Goal: Task Accomplishment & Management: Manage account settings

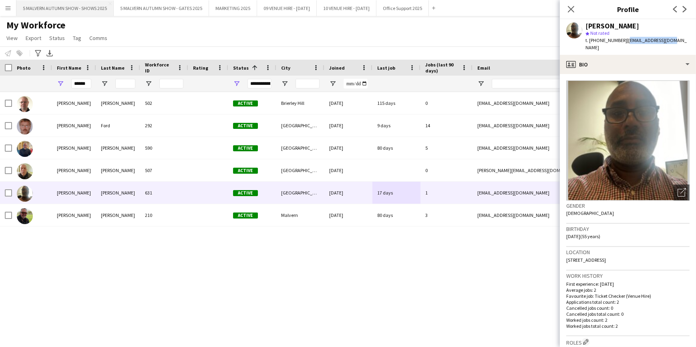
click at [84, 6] on button "5 MALVERN AUTUMN SHOW - SHOWS 2025 Close" at bounding box center [64, 8] width 97 height 16
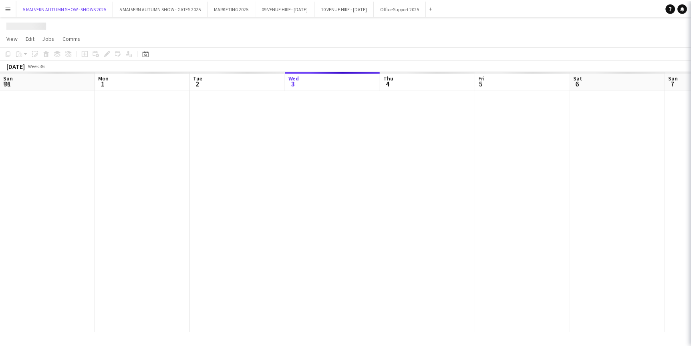
scroll to position [0, 192]
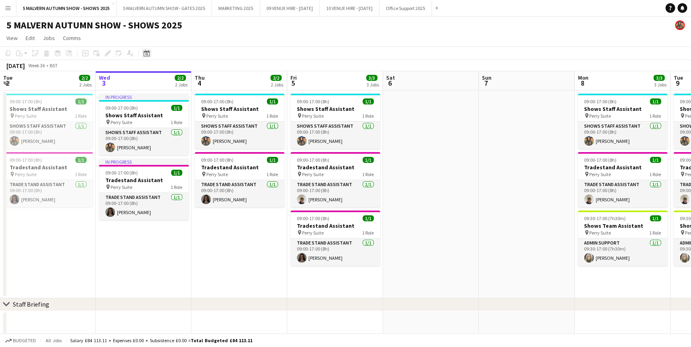
click at [150, 52] on div "Date picker" at bounding box center [147, 53] width 10 height 10
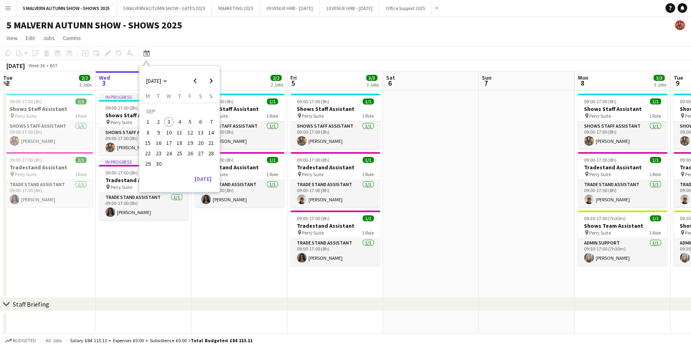
click at [176, 149] on span "25" at bounding box center [180, 154] width 10 height 10
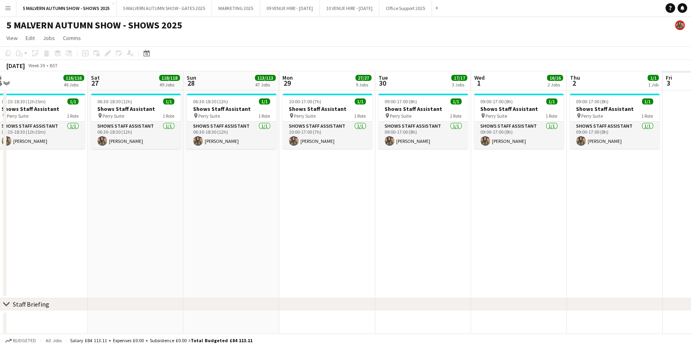
scroll to position [0, 239]
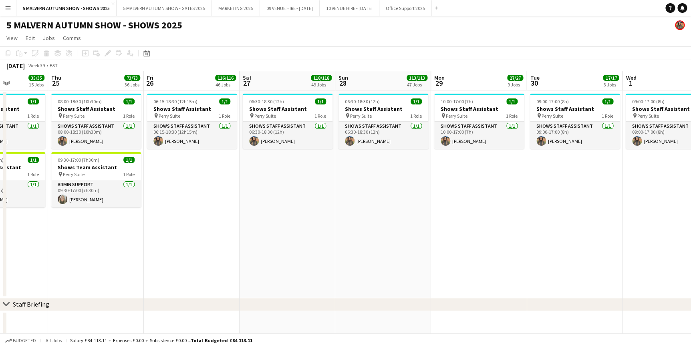
drag, startPoint x: 224, startPoint y: 73, endPoint x: 69, endPoint y: 78, distance: 155.1
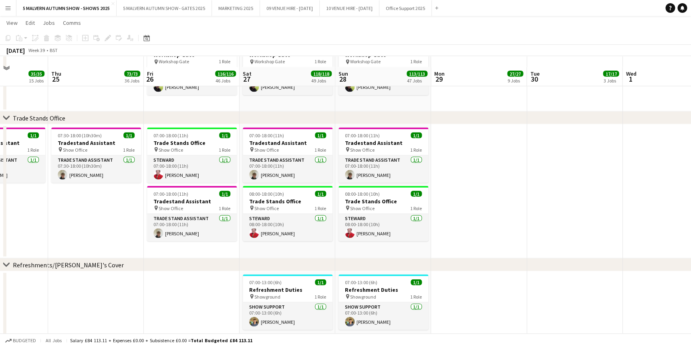
scroll to position [5293, 0]
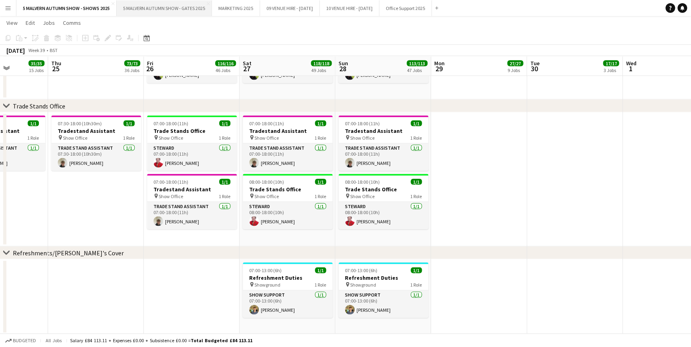
click at [138, 6] on button "5 MALVERN AUTUMN SHOW - GATES 2025 Close" at bounding box center [164, 8] width 95 height 16
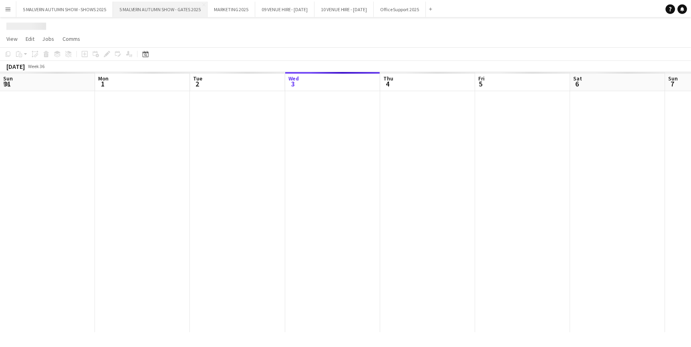
scroll to position [0, 192]
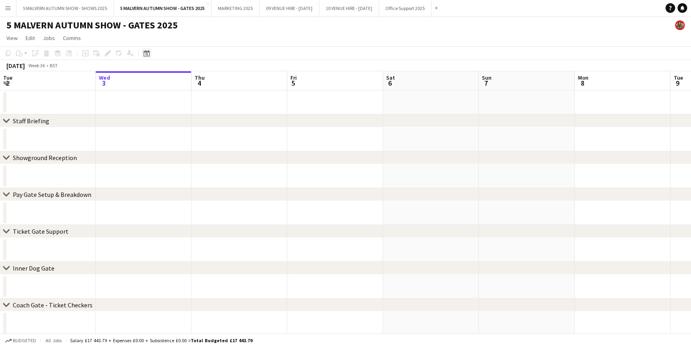
click at [143, 52] on icon "Date picker" at bounding box center [146, 53] width 6 height 6
click at [185, 151] on button "26" at bounding box center [190, 153] width 10 height 10
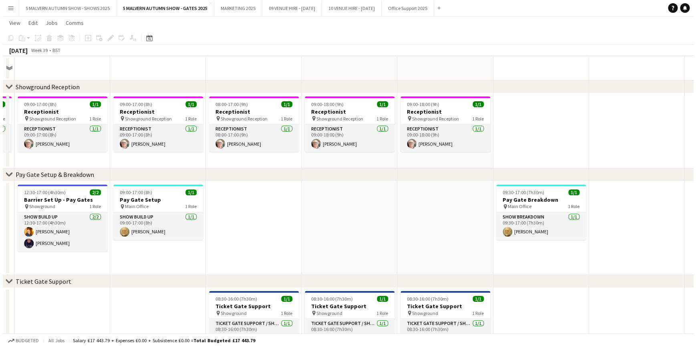
scroll to position [0, 0]
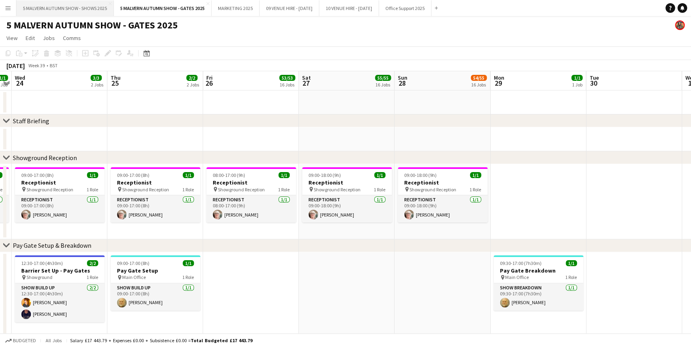
click at [56, 13] on button "5 MALVERN AUTUMN SHOW - SHOWS 2025 Close" at bounding box center [64, 8] width 97 height 16
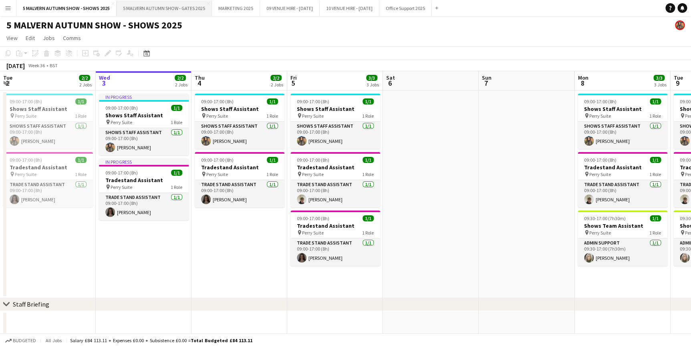
click at [136, 14] on button "5 MALVERN AUTUMN SHOW - GATES 2025 Close" at bounding box center [164, 8] width 95 height 16
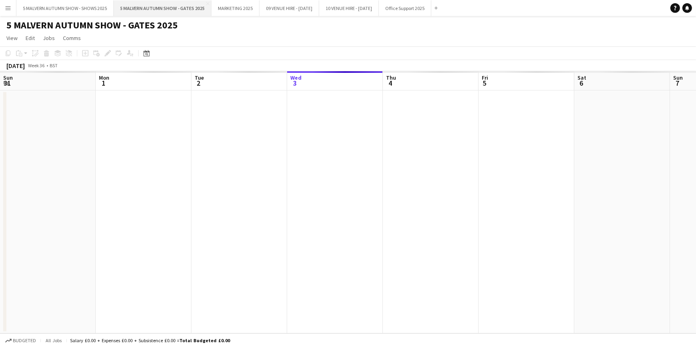
scroll to position [0, 192]
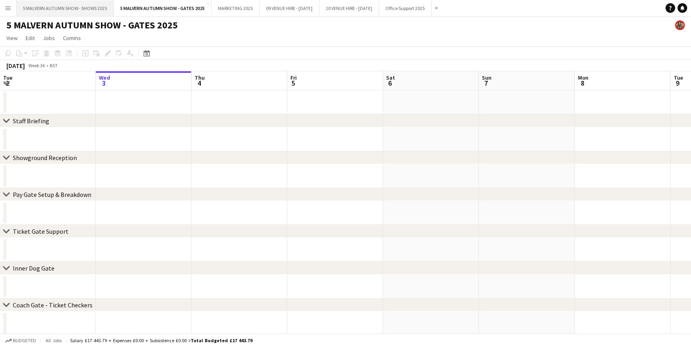
click at [89, 10] on button "5 MALVERN AUTUMN SHOW - SHOWS 2025 Close" at bounding box center [64, 8] width 97 height 16
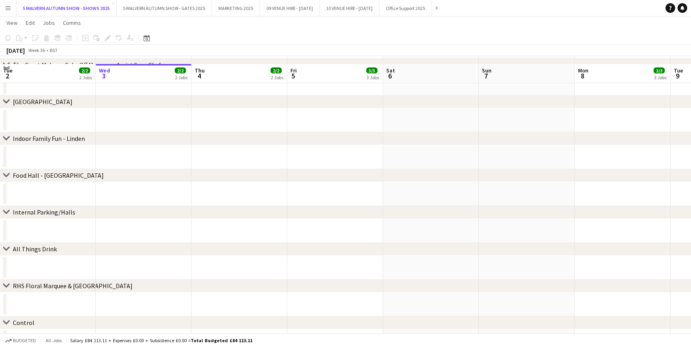
scroll to position [801, 0]
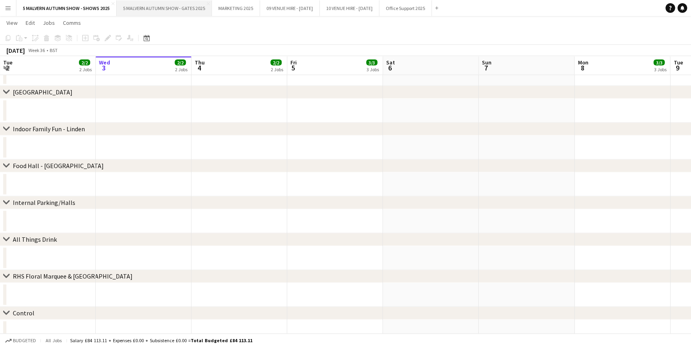
click at [152, 2] on button "5 MALVERN AUTUMN SHOW - GATES 2025 Close" at bounding box center [164, 8] width 95 height 16
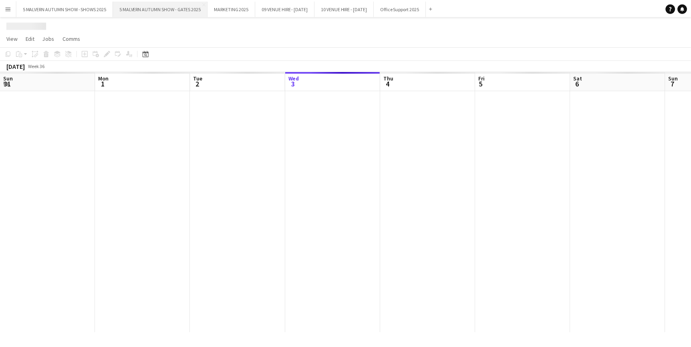
scroll to position [0, 192]
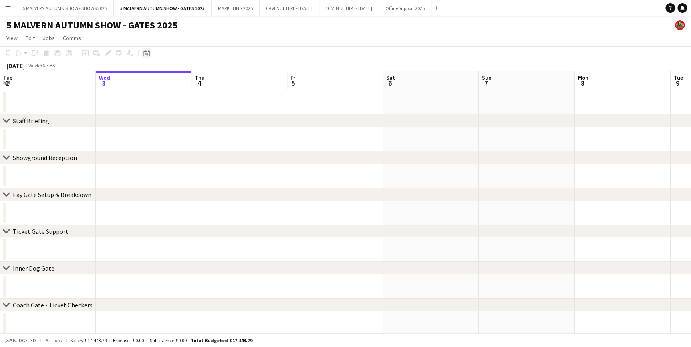
click at [149, 53] on div "Date picker" at bounding box center [147, 53] width 10 height 10
click at [182, 151] on span "25" at bounding box center [180, 154] width 10 height 10
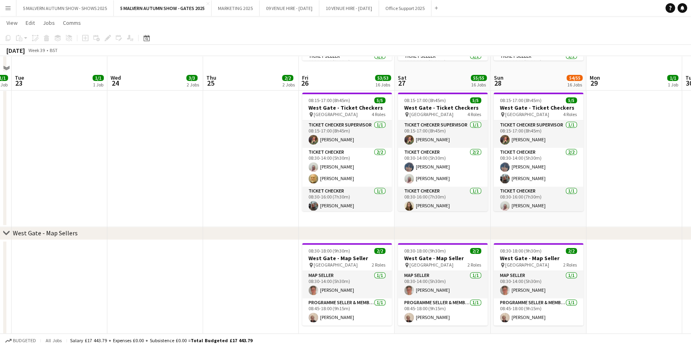
scroll to position [1980, 0]
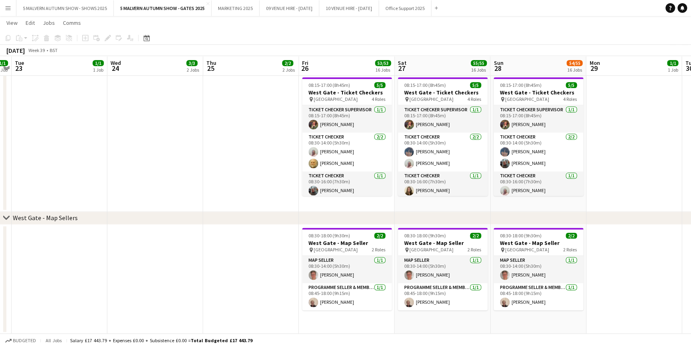
drag, startPoint x: 0, startPoint y: 95, endPoint x: 104, endPoint y: 144, distance: 115.2
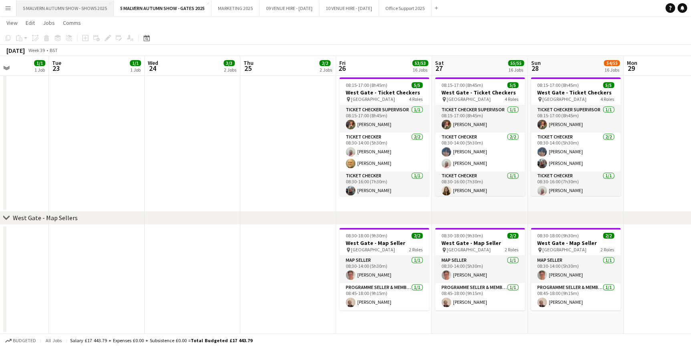
click at [105, 9] on button "5 MALVERN AUTUMN SHOW - SHOWS 2025 Close" at bounding box center [64, 8] width 97 height 16
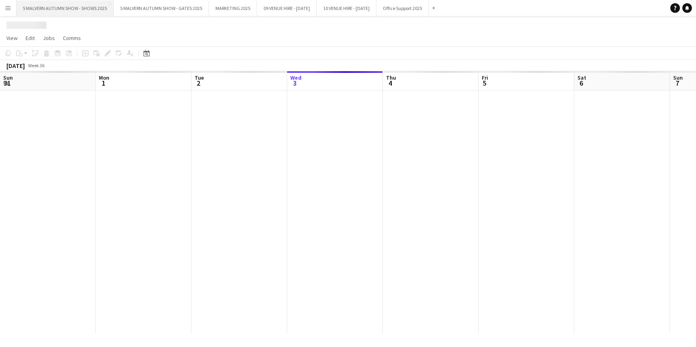
scroll to position [0, 192]
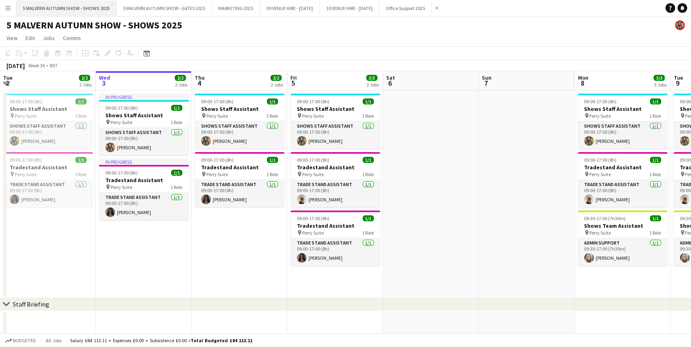
click at [40, 1] on button "5 MALVERN AUTUMN SHOW - SHOWS 2025 Close" at bounding box center [66, 8] width 100 height 16
click at [143, 52] on icon "Date picker" at bounding box center [146, 53] width 6 height 6
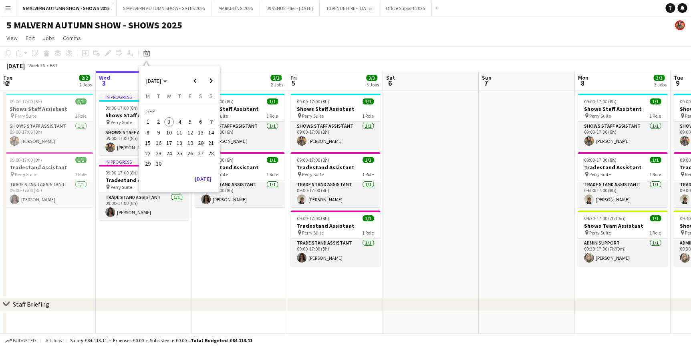
click at [151, 153] on span "22" at bounding box center [148, 154] width 10 height 10
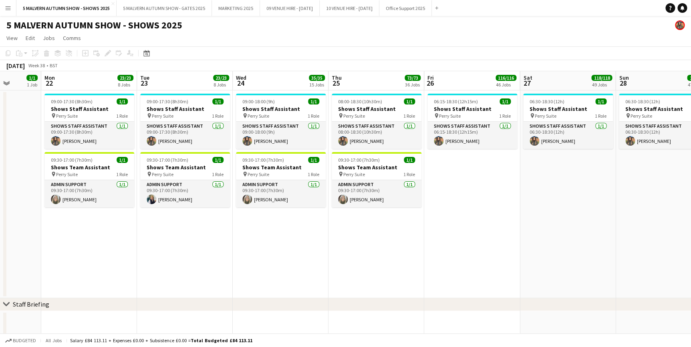
scroll to position [0, 246]
drag, startPoint x: 176, startPoint y: 83, endPoint x: 14, endPoint y: 132, distance: 169.6
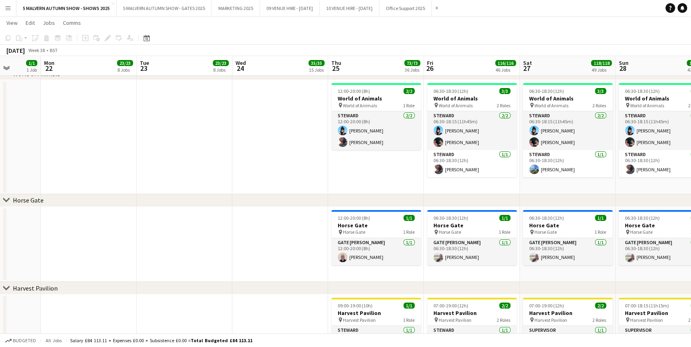
scroll to position [1347, 0]
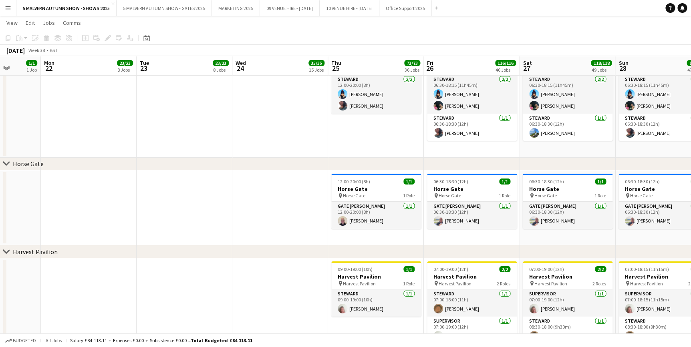
drag, startPoint x: 164, startPoint y: 163, endPoint x: 99, endPoint y: 164, distance: 65.3
click at [99, 164] on div "chevron-right [GEOGRAPHIC_DATA]" at bounding box center [345, 164] width 691 height 13
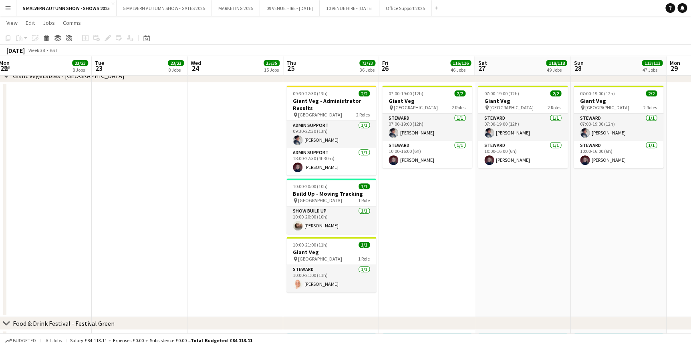
scroll to position [0, 314]
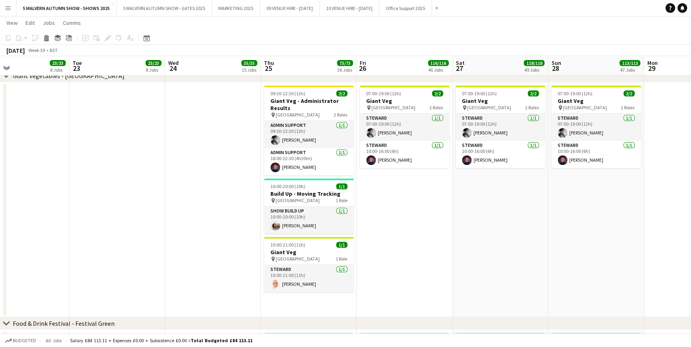
drag, startPoint x: 182, startPoint y: 60, endPoint x: 0, endPoint y: 94, distance: 185.5
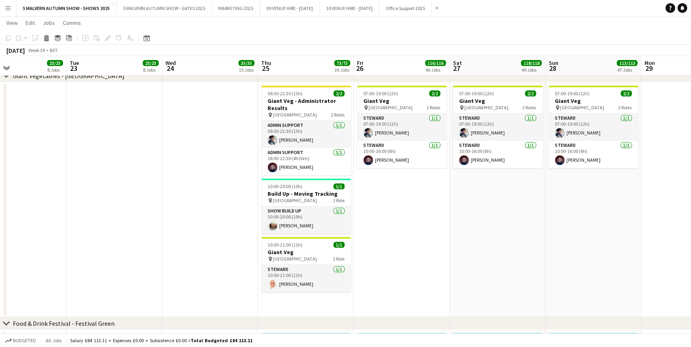
drag, startPoint x: 219, startPoint y: 70, endPoint x: 151, endPoint y: 79, distance: 68.7
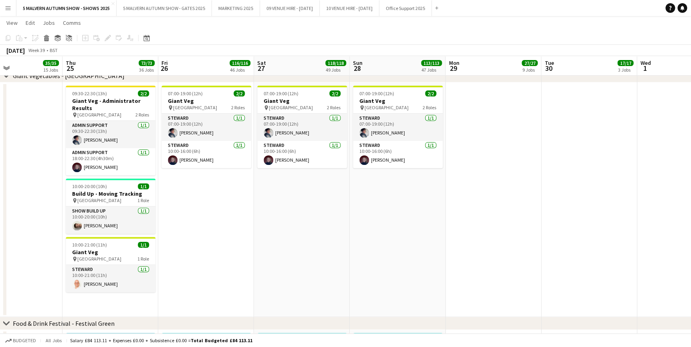
scroll to position [0, 227]
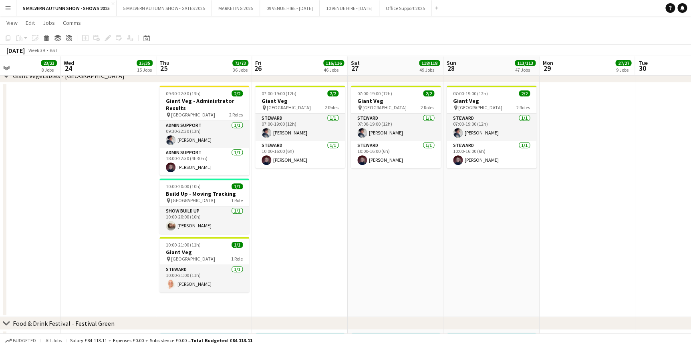
drag, startPoint x: 189, startPoint y: 68, endPoint x: 87, endPoint y: 104, distance: 108.2
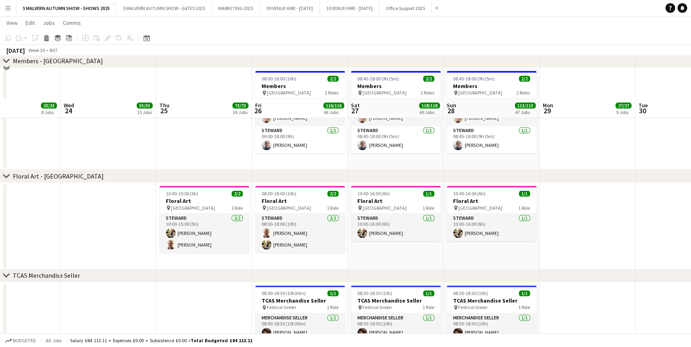
scroll to position [3533, 0]
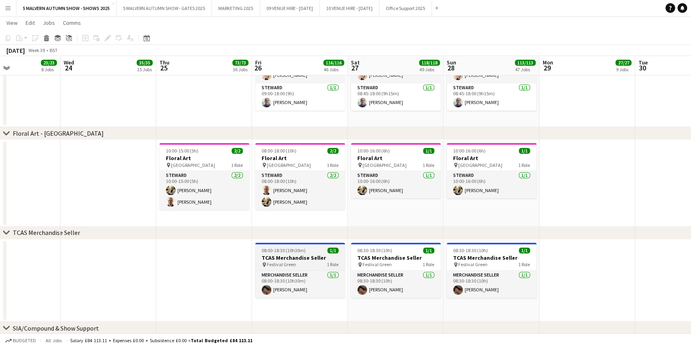
click at [303, 265] on div "pin Festival Green 1 Role" at bounding box center [300, 265] width 90 height 6
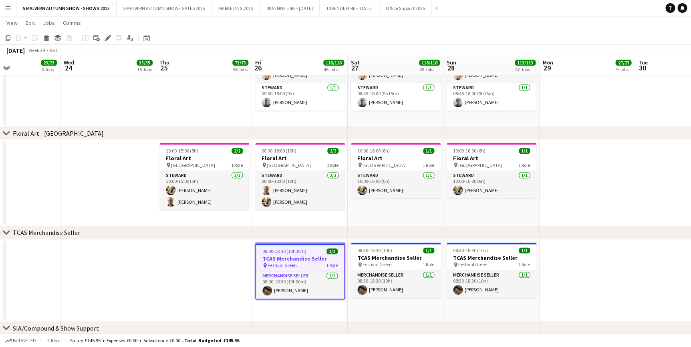
click at [175, 270] on app-date-cell at bounding box center [204, 281] width 96 height 83
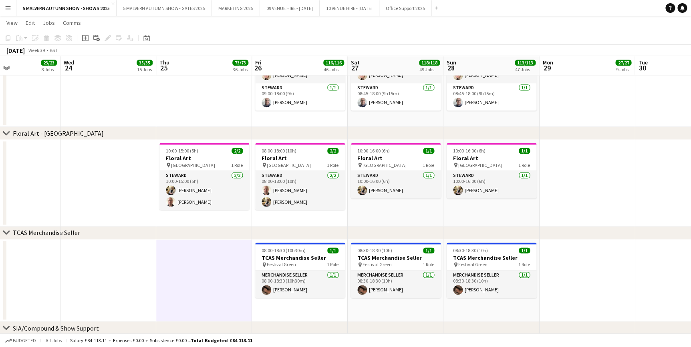
click at [212, 236] on div "chevron-right TCAS Merchandise Seller" at bounding box center [345, 233] width 691 height 13
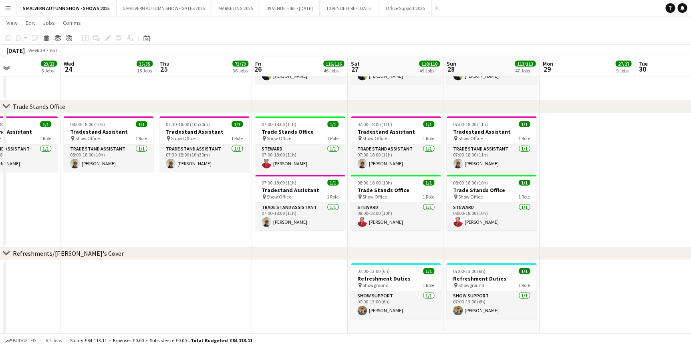
scroll to position [5466, 0]
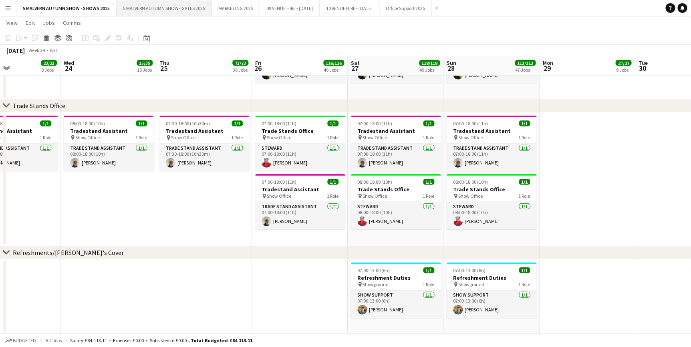
click at [147, 6] on button "5 MALVERN AUTUMN SHOW - GATES 2025 Close" at bounding box center [164, 8] width 95 height 16
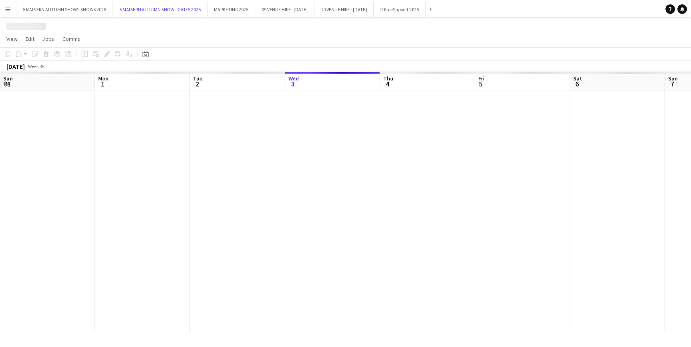
scroll to position [0, 192]
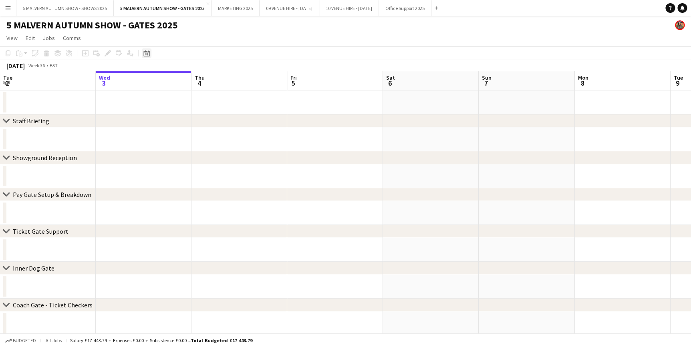
click at [148, 54] on icon "Date picker" at bounding box center [146, 53] width 6 height 6
click at [167, 152] on span "24" at bounding box center [169, 154] width 10 height 10
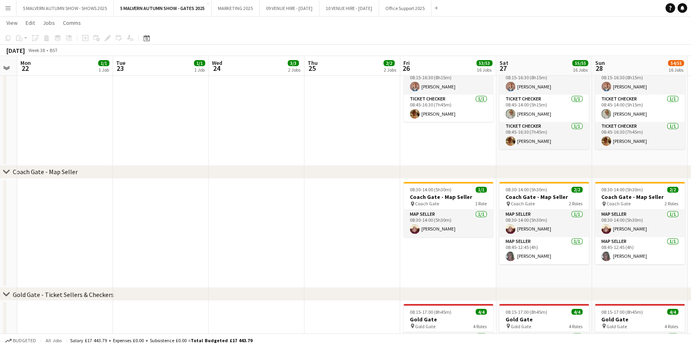
scroll to position [0, 270]
drag, startPoint x: 315, startPoint y: 69, endPoint x: 321, endPoint y: 57, distance: 13.1
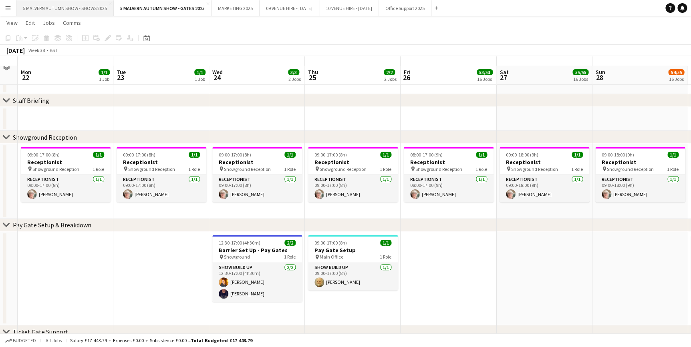
scroll to position [36, 0]
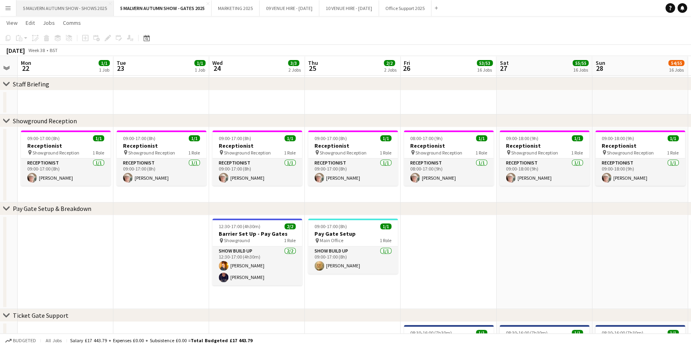
click at [71, 13] on button "5 MALVERN AUTUMN SHOW - SHOWS 2025 Close" at bounding box center [64, 8] width 97 height 16
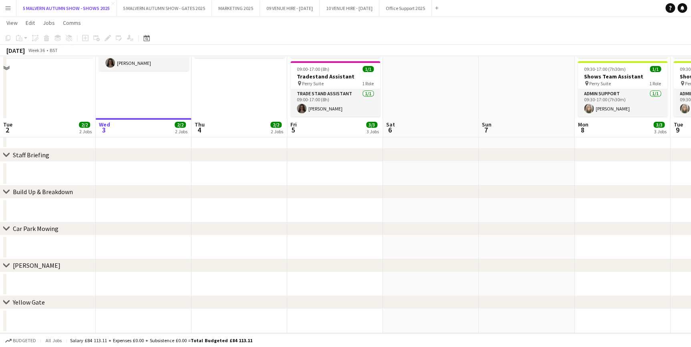
scroll to position [218, 0]
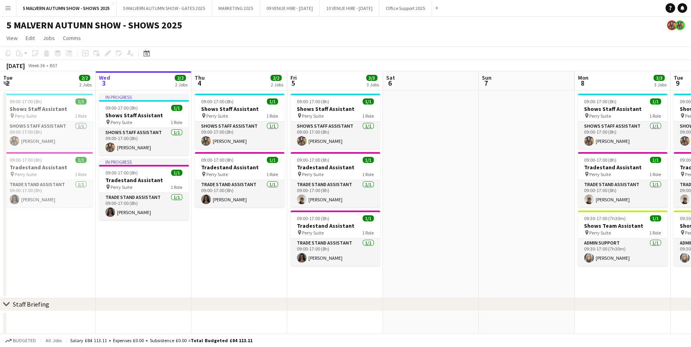
click at [10, 8] on app-icon "Menu" at bounding box center [8, 8] width 6 height 6
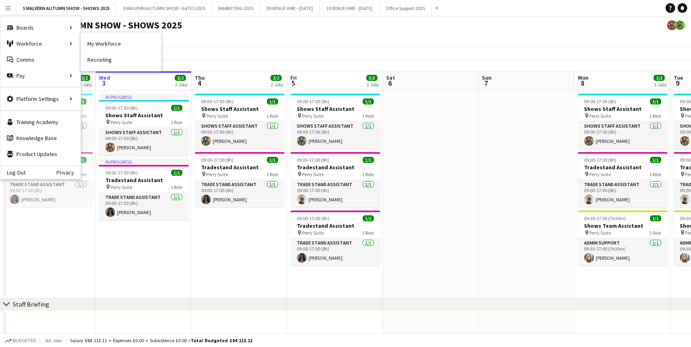
click at [95, 44] on link "My Workforce" at bounding box center [121, 44] width 80 height 16
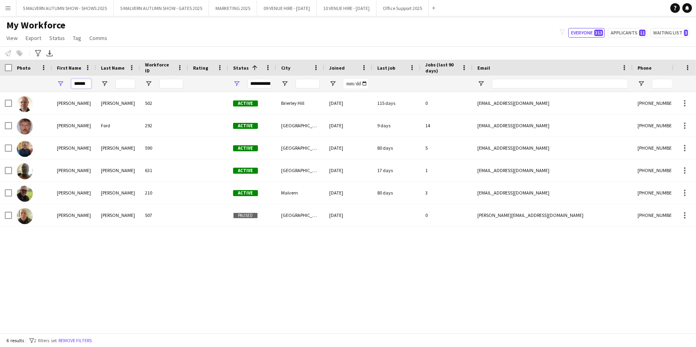
click at [79, 85] on input "******" at bounding box center [81, 84] width 20 height 10
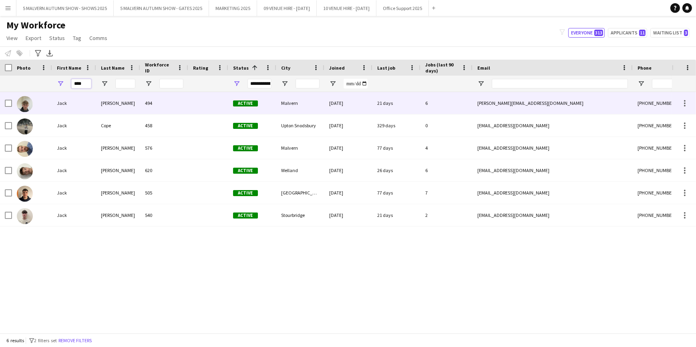
type input "****"
click at [368, 96] on div "bristow.jack@icloud.com" at bounding box center [553, 103] width 160 height 22
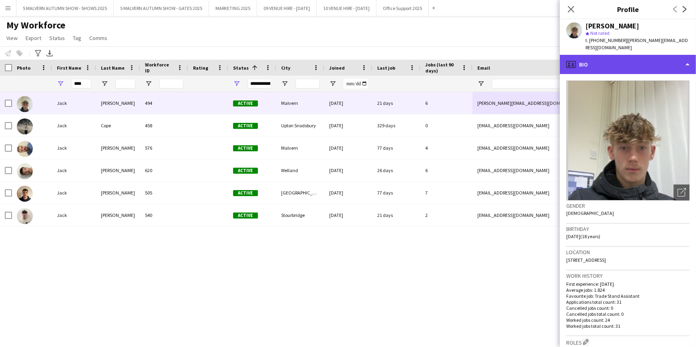
click at [368, 55] on div "profile Bio" at bounding box center [628, 64] width 136 height 19
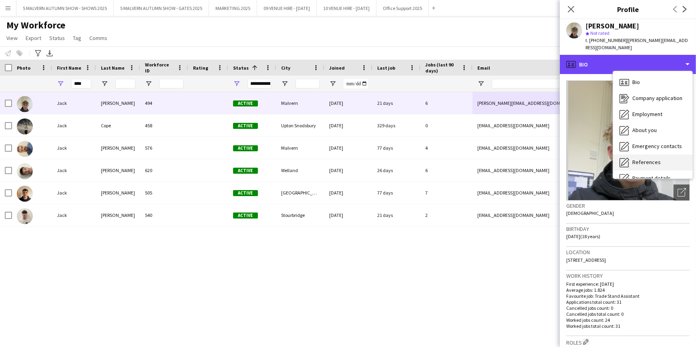
scroll to position [75, 0]
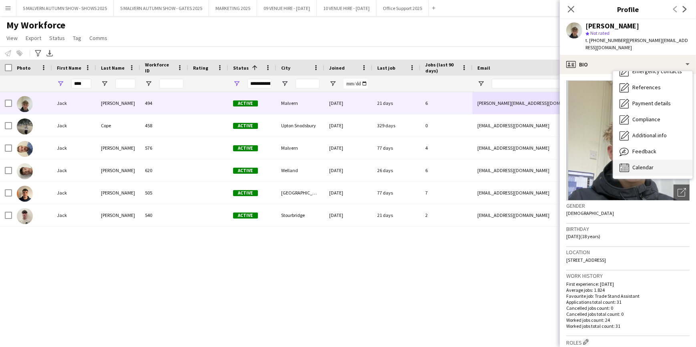
click at [368, 160] on div "Calendar Calendar" at bounding box center [652, 168] width 79 height 16
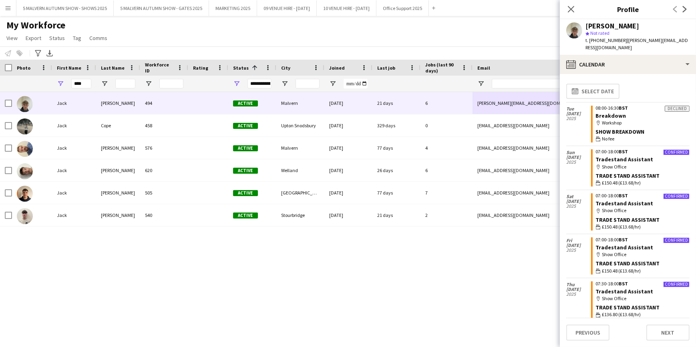
click at [368, 42] on div "My Workforce View Views Default view SafeHR Employee Details New view Update vi…" at bounding box center [348, 32] width 696 height 27
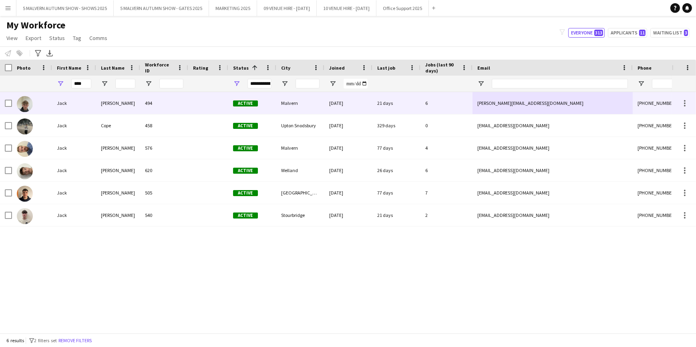
click at [368, 100] on div "+447538593402" at bounding box center [684, 103] width 103 height 22
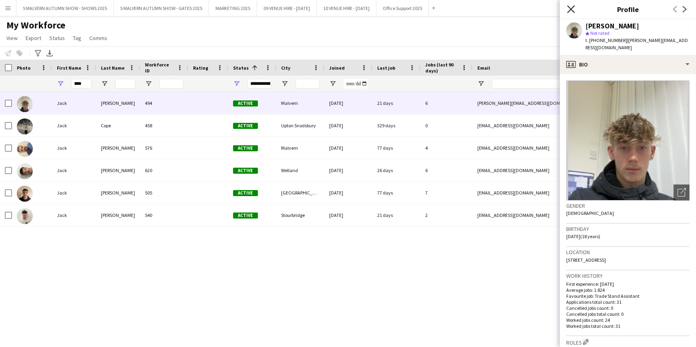
click at [368, 9] on icon "Close pop-in" at bounding box center [571, 9] width 8 height 8
